Goal: Navigation & Orientation: Go to known website

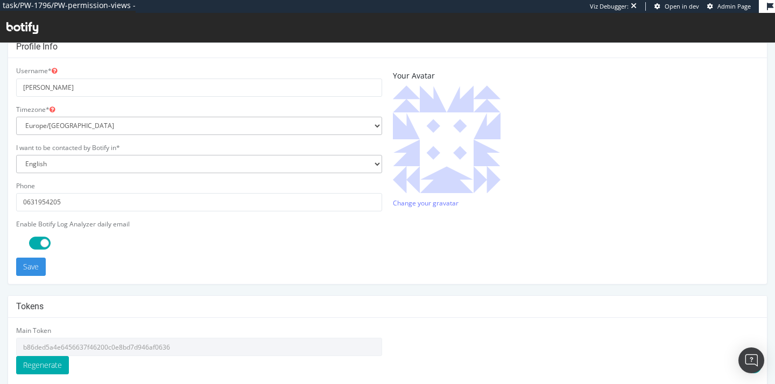
scroll to position [251, 0]
click at [114, 340] on input "b86ded5a4e6456637f46200c0e8bd7d946af0636" at bounding box center [199, 346] width 366 height 18
